Goal: Obtain resource: Obtain resource

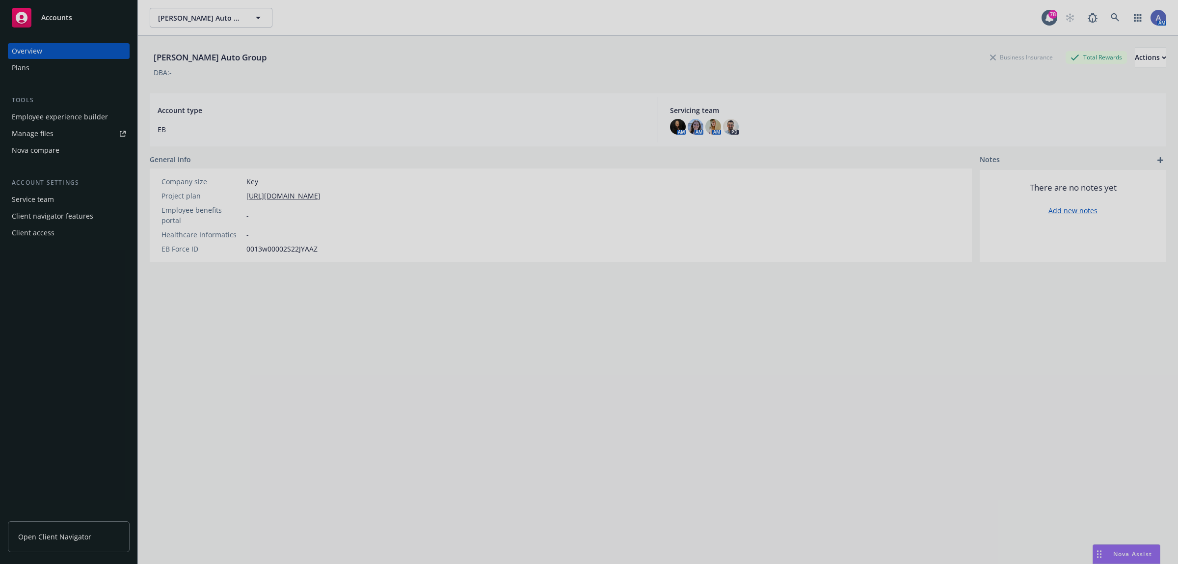
click at [67, 533] on div at bounding box center [589, 282] width 1178 height 564
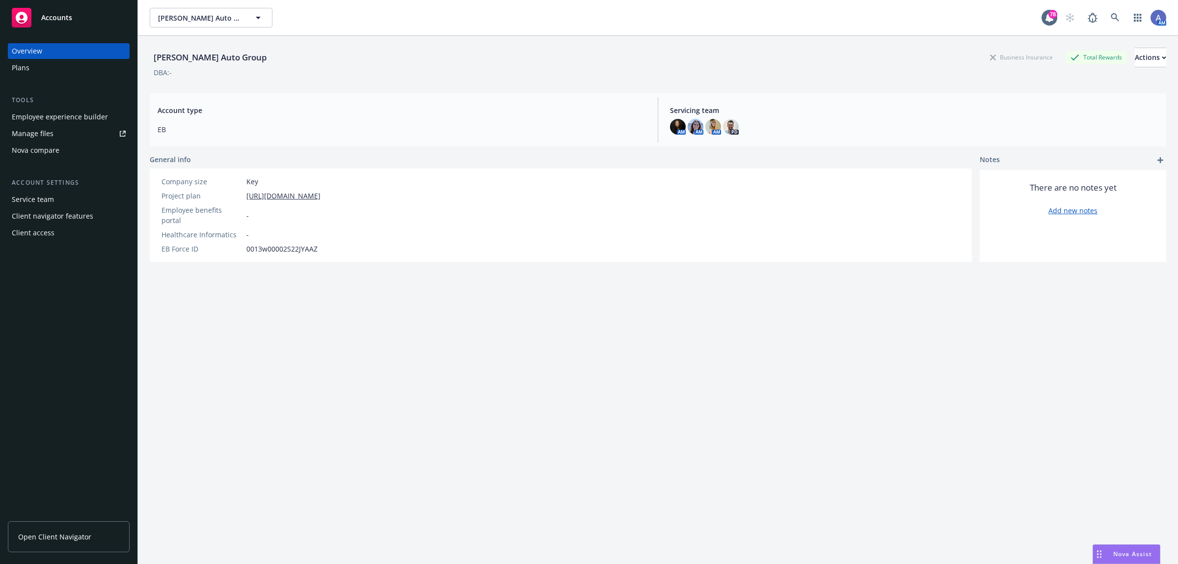
click at [78, 535] on span "Open Client Navigator" at bounding box center [54, 536] width 73 height 10
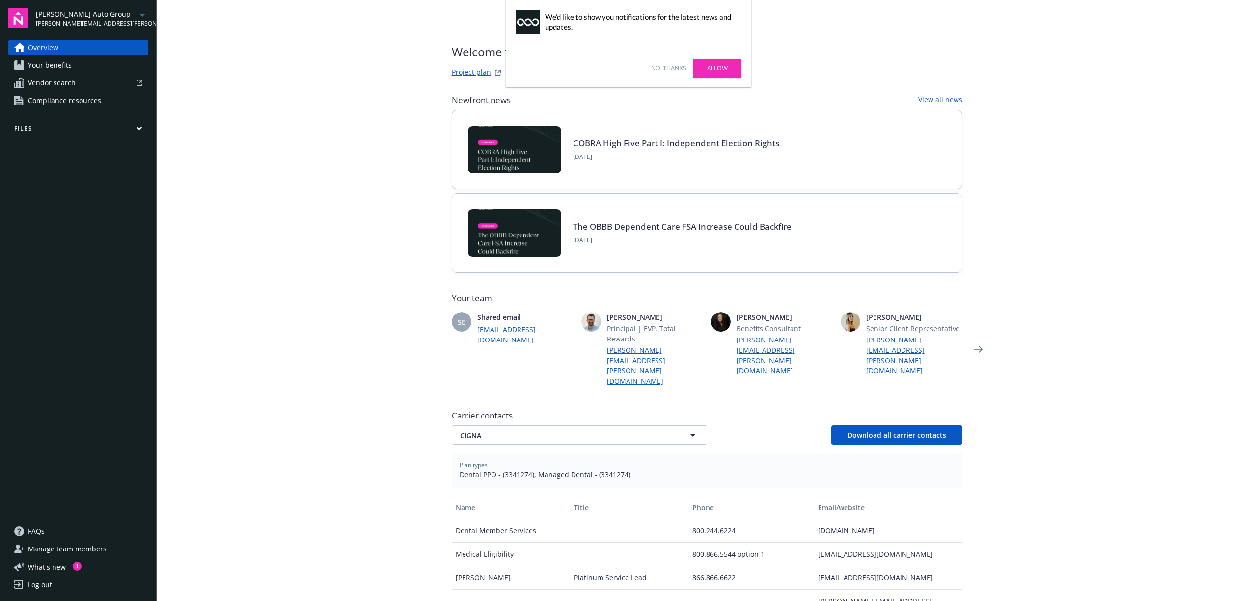
click at [710, 70] on link "Allow" at bounding box center [717, 68] width 48 height 19
click at [973, 346] on icon "Next" at bounding box center [977, 349] width 9 height 6
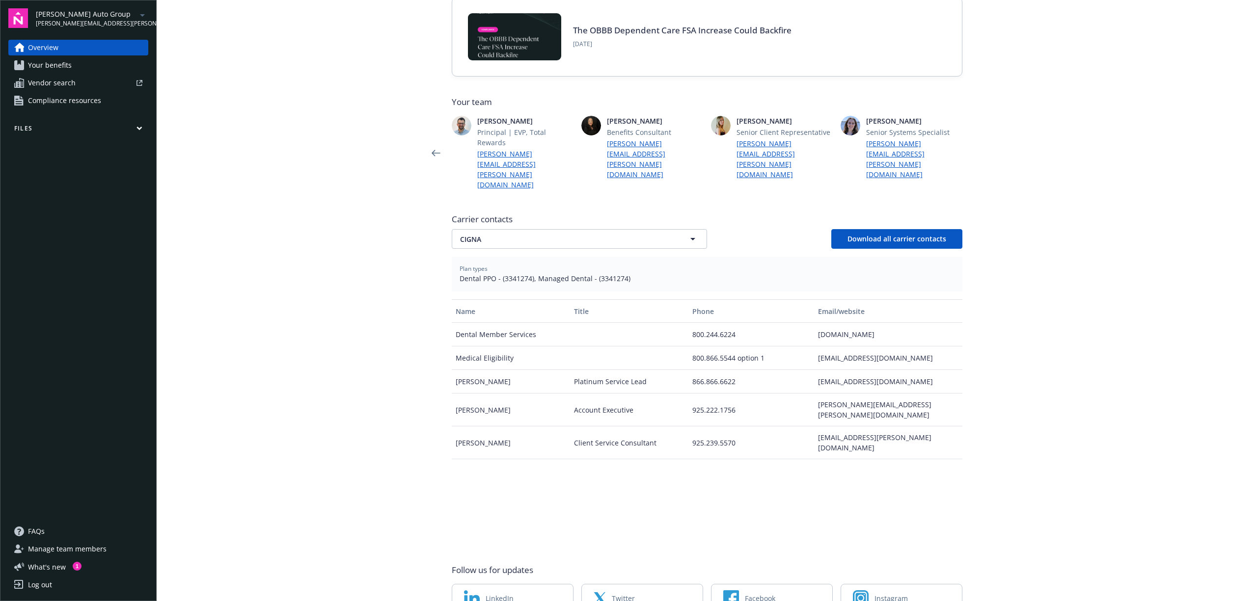
scroll to position [221, 0]
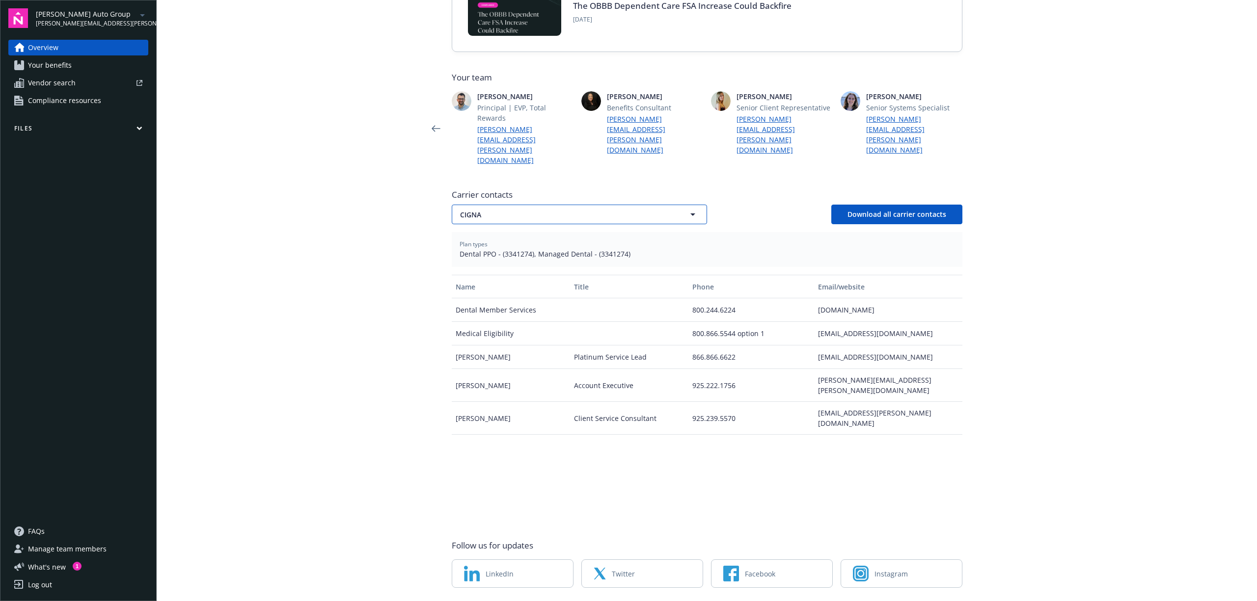
click at [689, 209] on icon "button" at bounding box center [693, 215] width 12 height 12
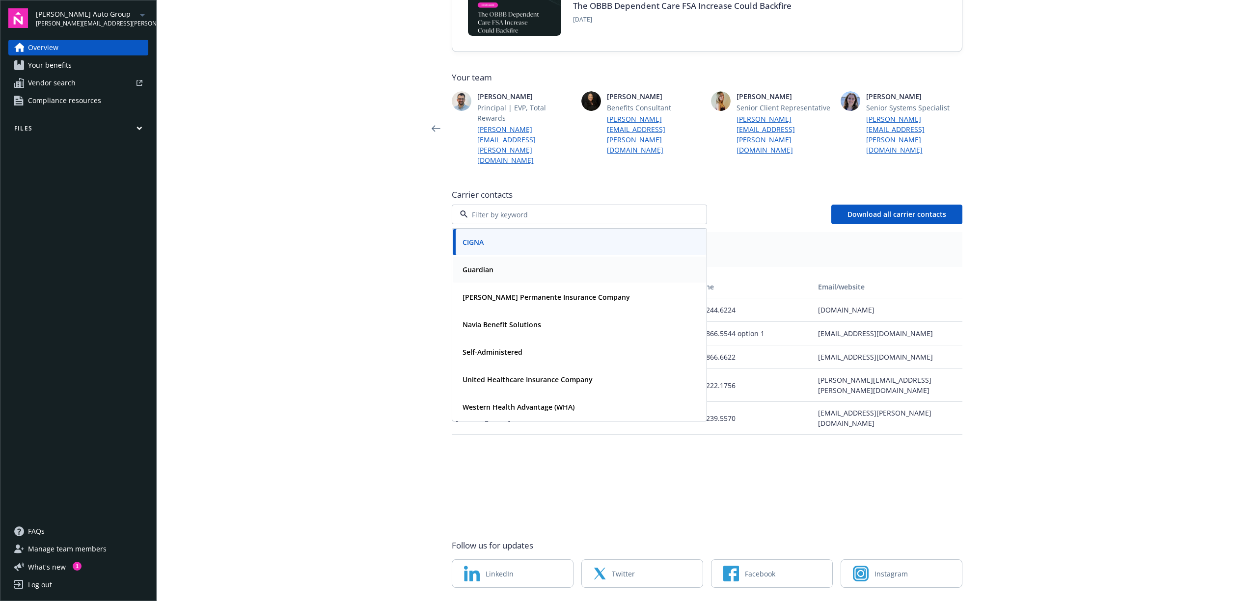
click at [483, 265] on span "Guardian" at bounding box center [477, 270] width 31 height 10
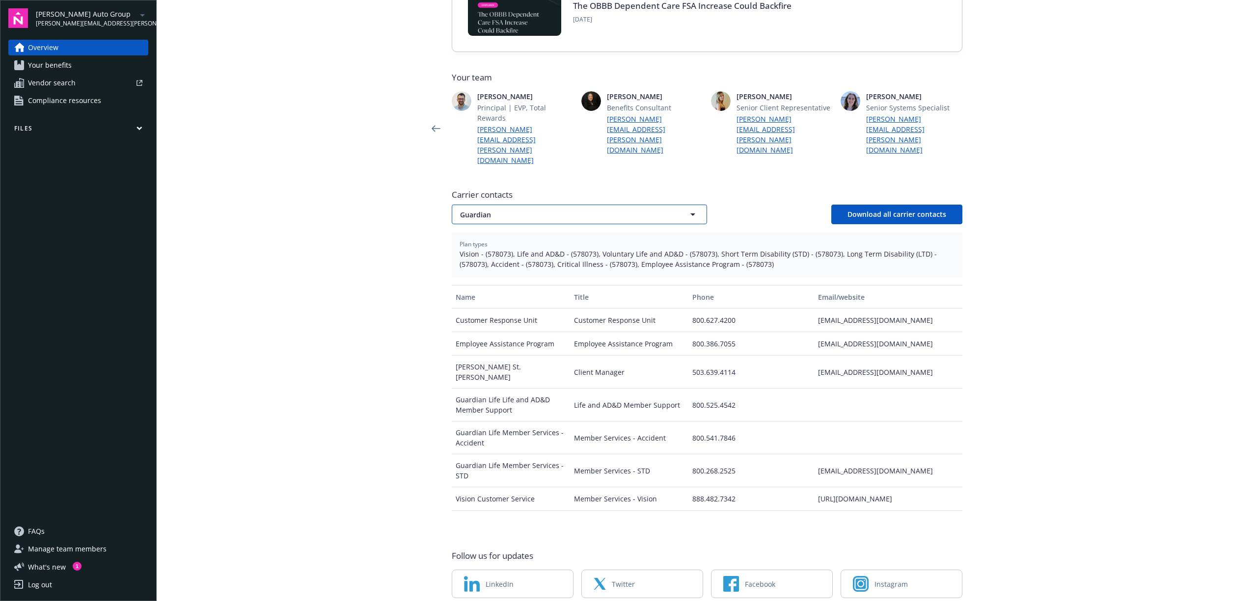
click at [687, 209] on icon "button" at bounding box center [693, 215] width 12 height 12
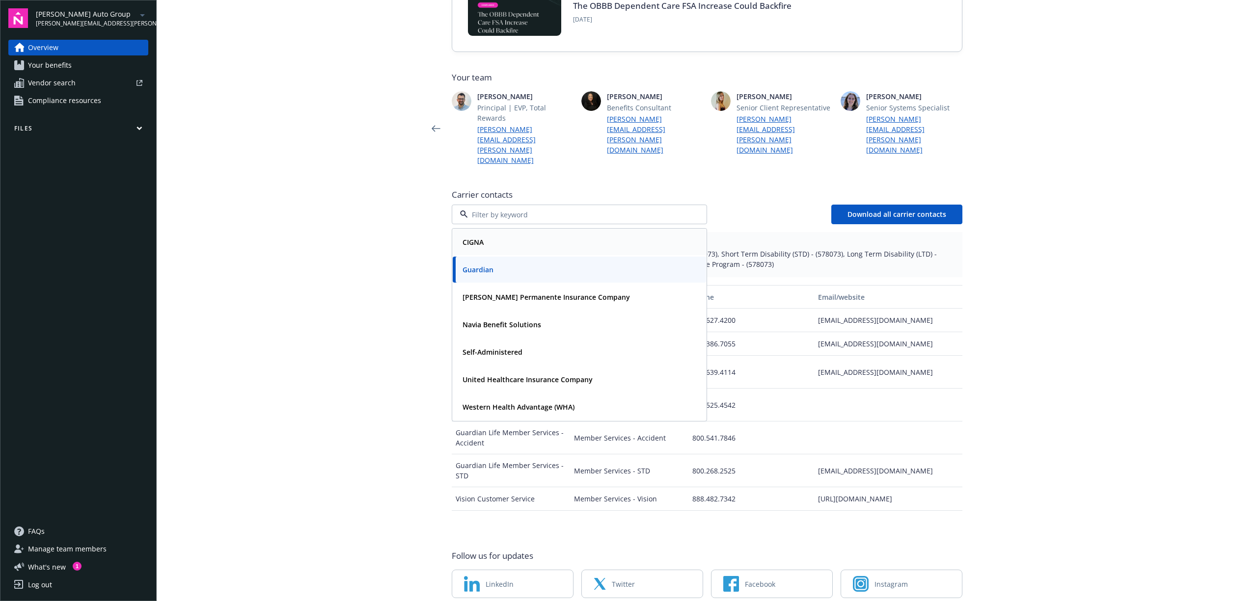
click at [485, 235] on div "CIGNA" at bounding box center [579, 242] width 242 height 14
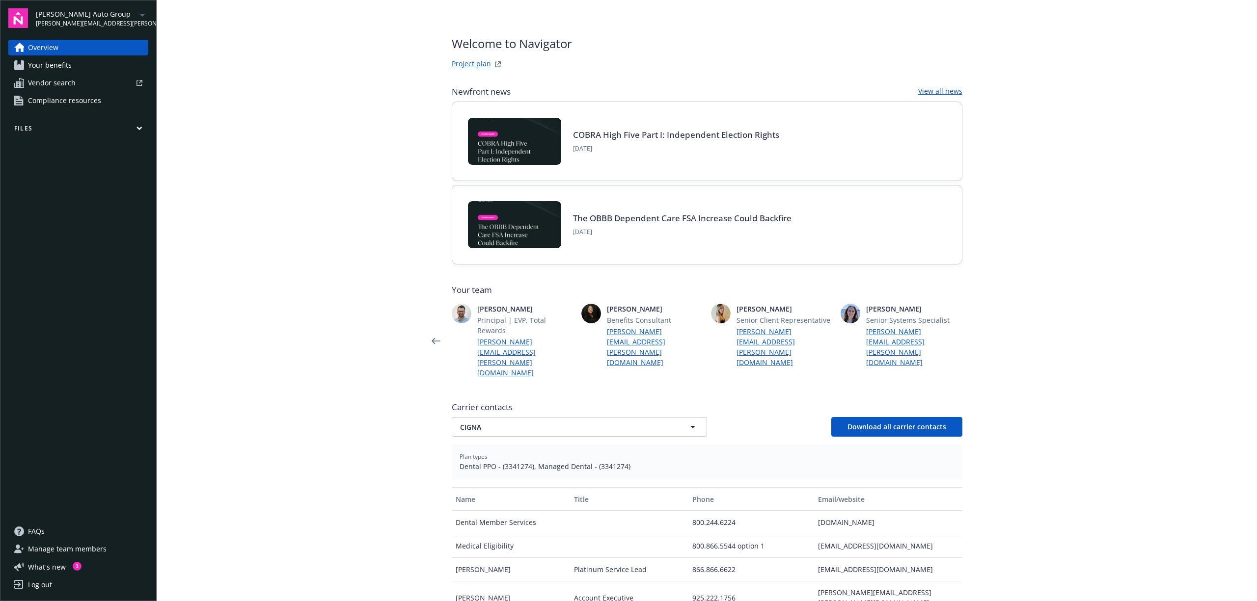
scroll to position [0, 0]
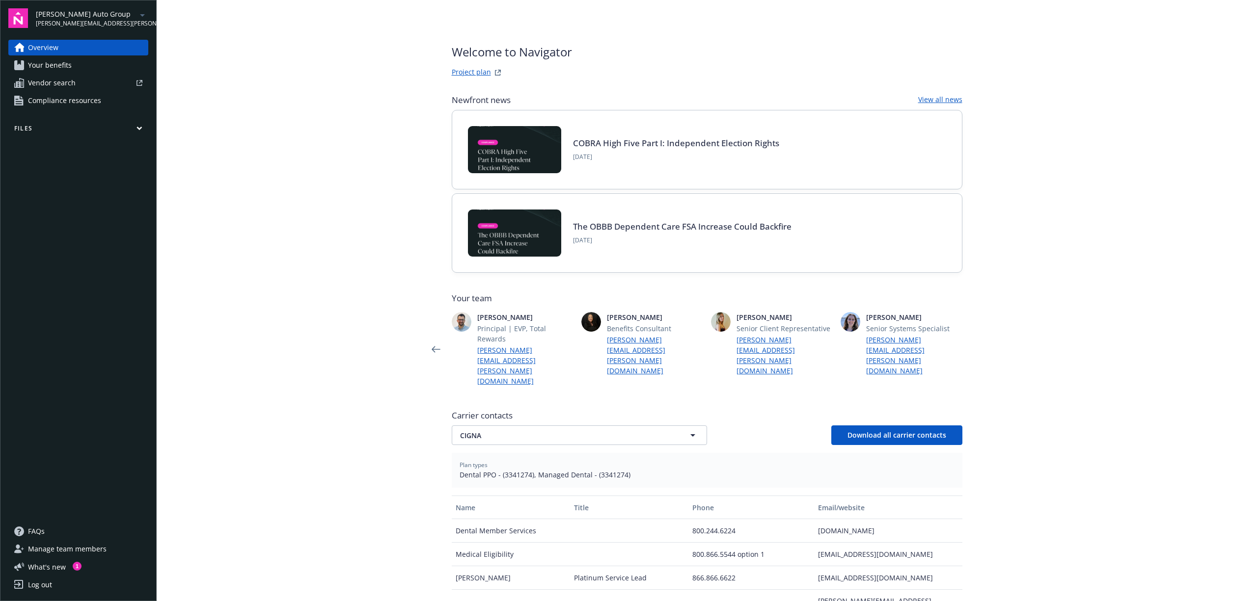
click at [61, 102] on span "Compliance resources" at bounding box center [64, 101] width 73 height 16
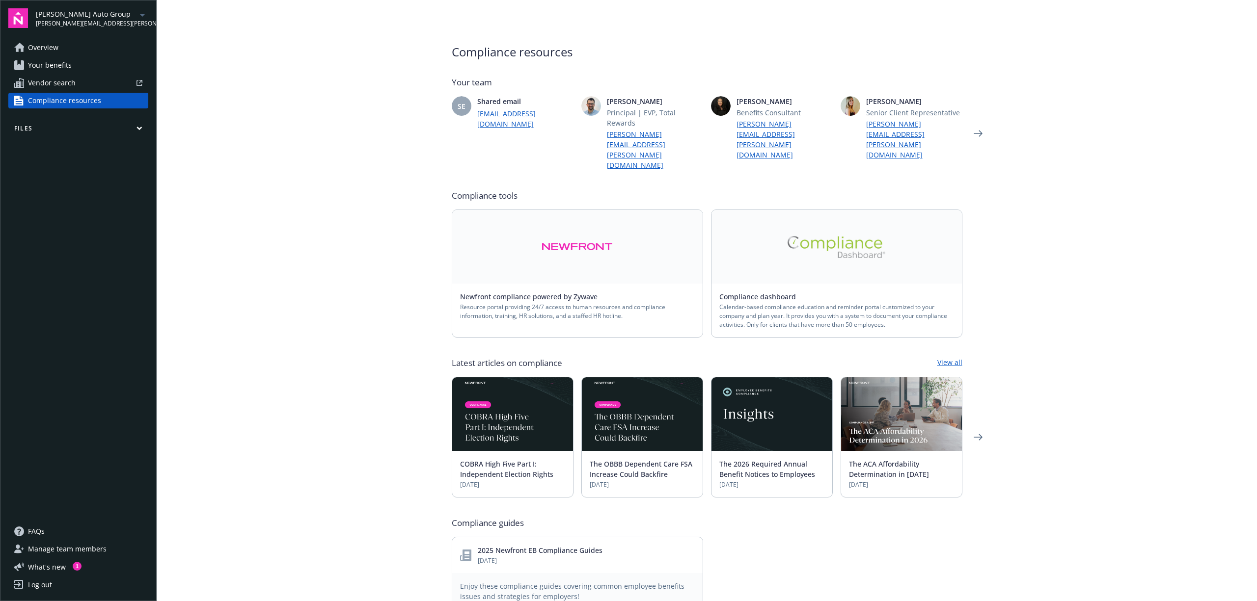
click at [886, 210] on link at bounding box center [836, 247] width 250 height 74
click at [47, 62] on span "Your benefits" at bounding box center [50, 65] width 44 height 16
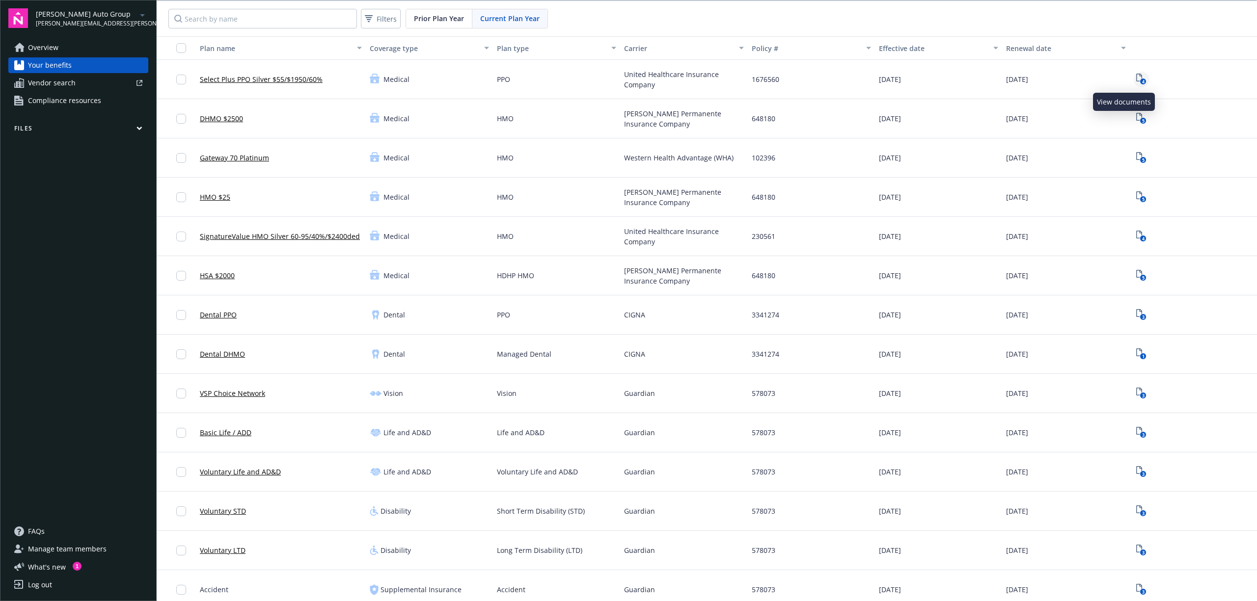
click at [1136, 77] on icon "4" at bounding box center [1141, 79] width 10 height 11
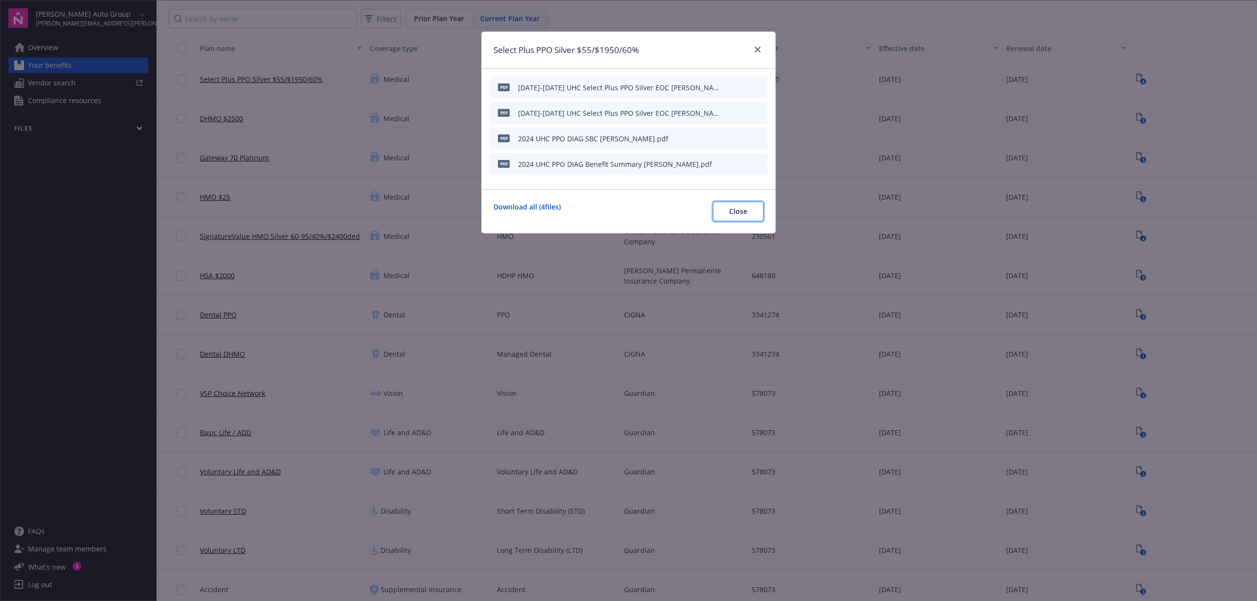
click at [739, 215] on span "Close" at bounding box center [738, 211] width 18 height 9
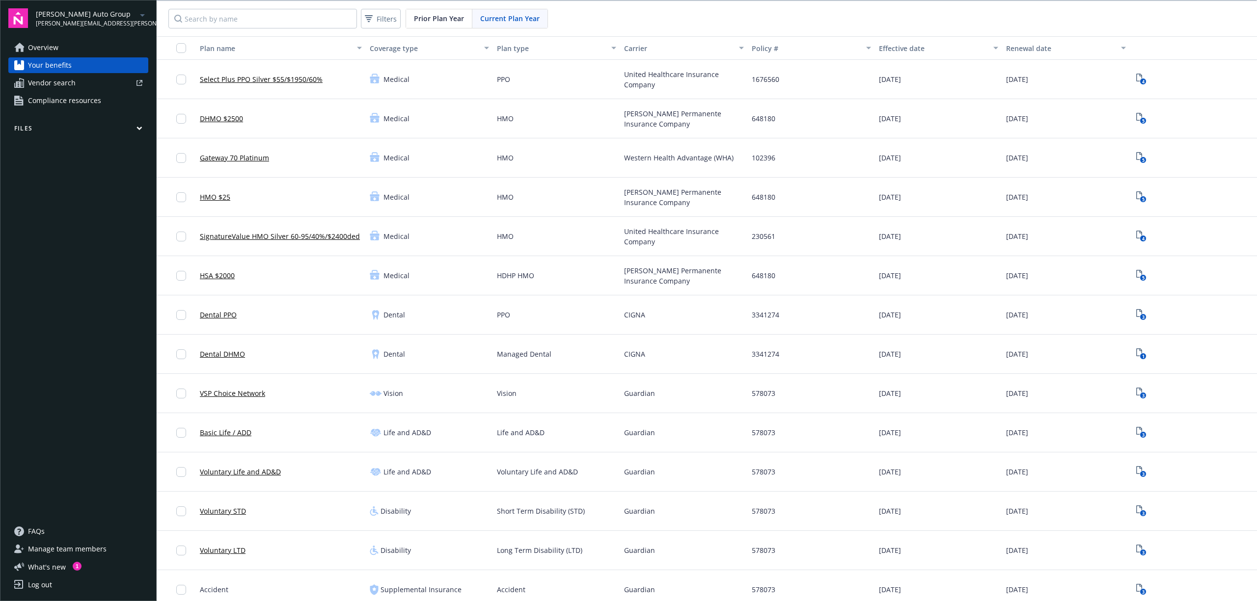
click at [140, 126] on icon "button" at bounding box center [139, 128] width 6 height 4
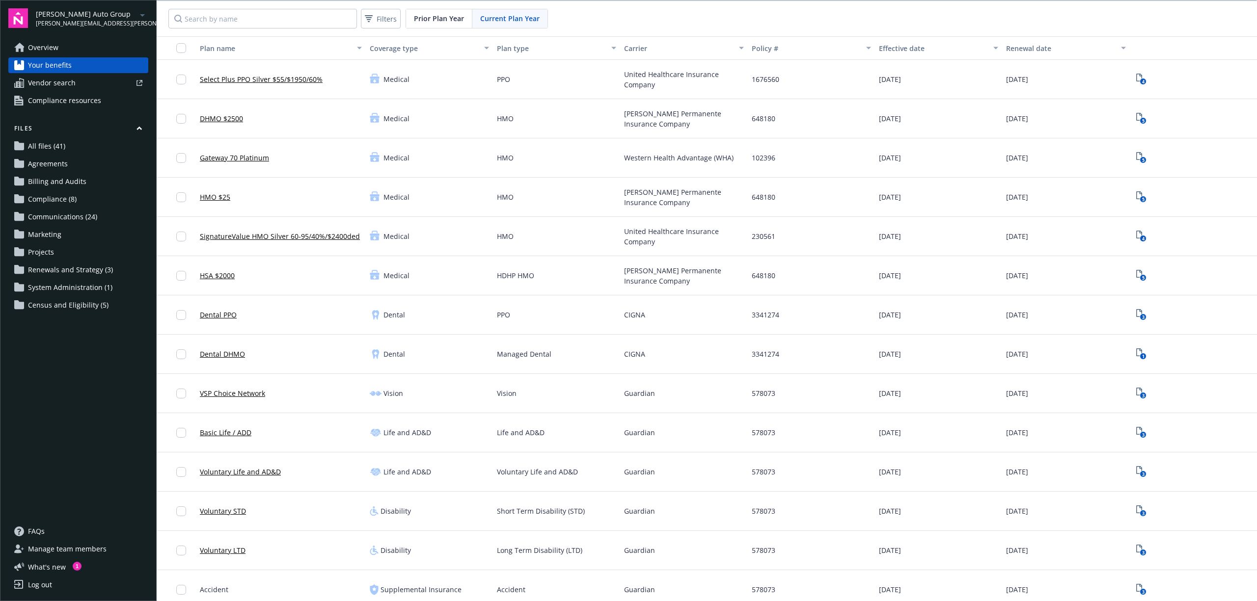
click at [49, 199] on span "Compliance (8)" at bounding box center [52, 199] width 49 height 16
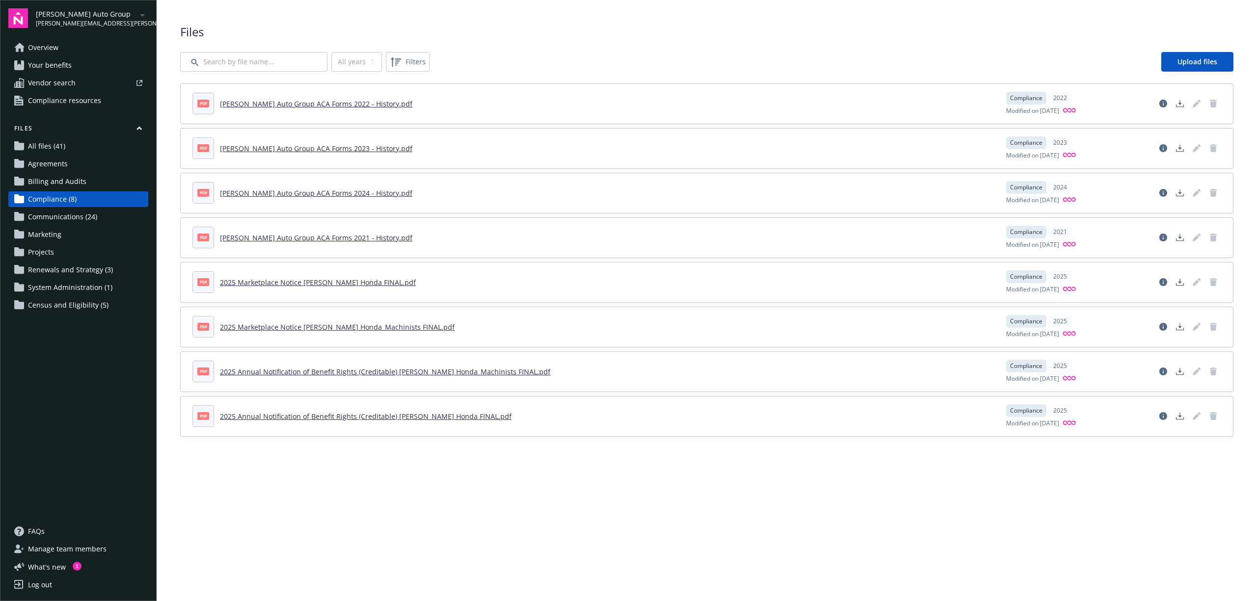
click at [63, 304] on span "Census and Eligibility (5)" at bounding box center [68, 305] width 81 height 16
